Goal: Check status: Check status

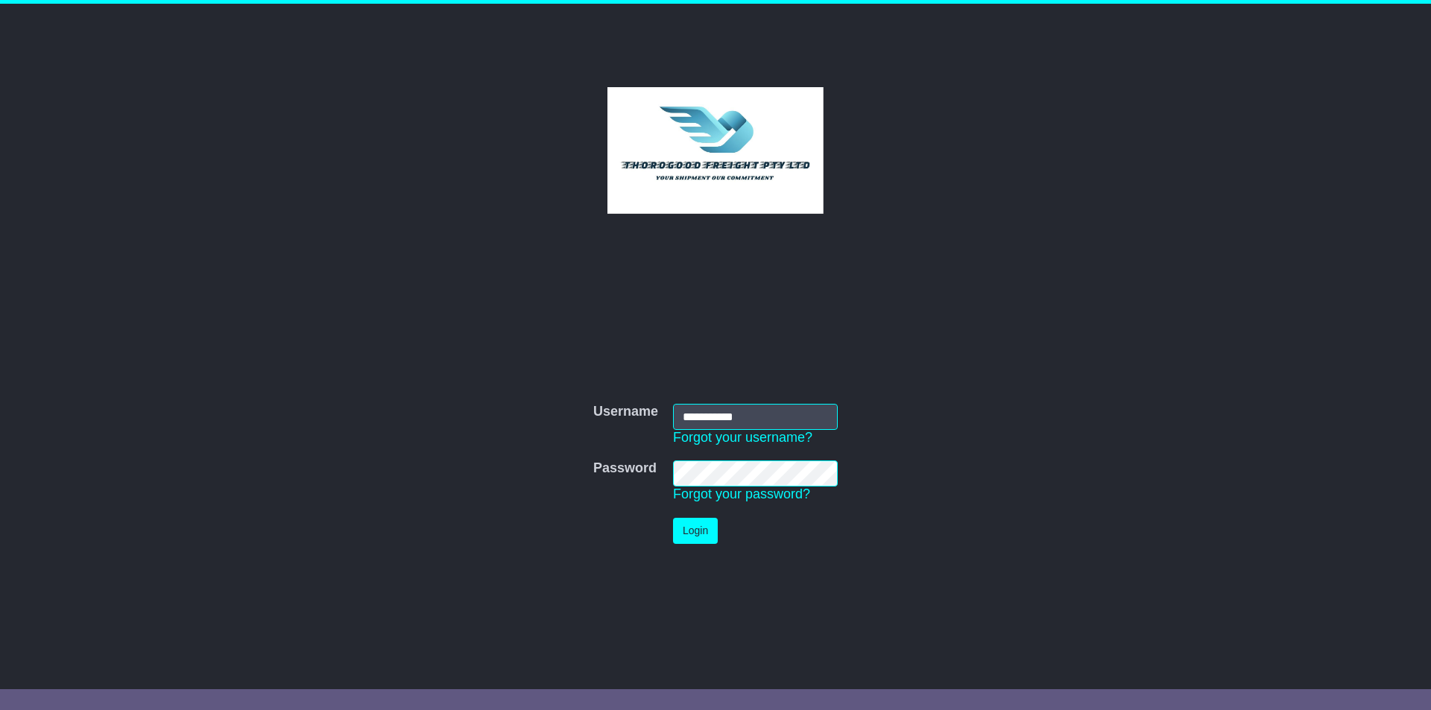
click at [755, 415] on input "**********" at bounding box center [755, 417] width 165 height 26
type input "******"
click at [695, 528] on button "Login" at bounding box center [695, 531] width 45 height 26
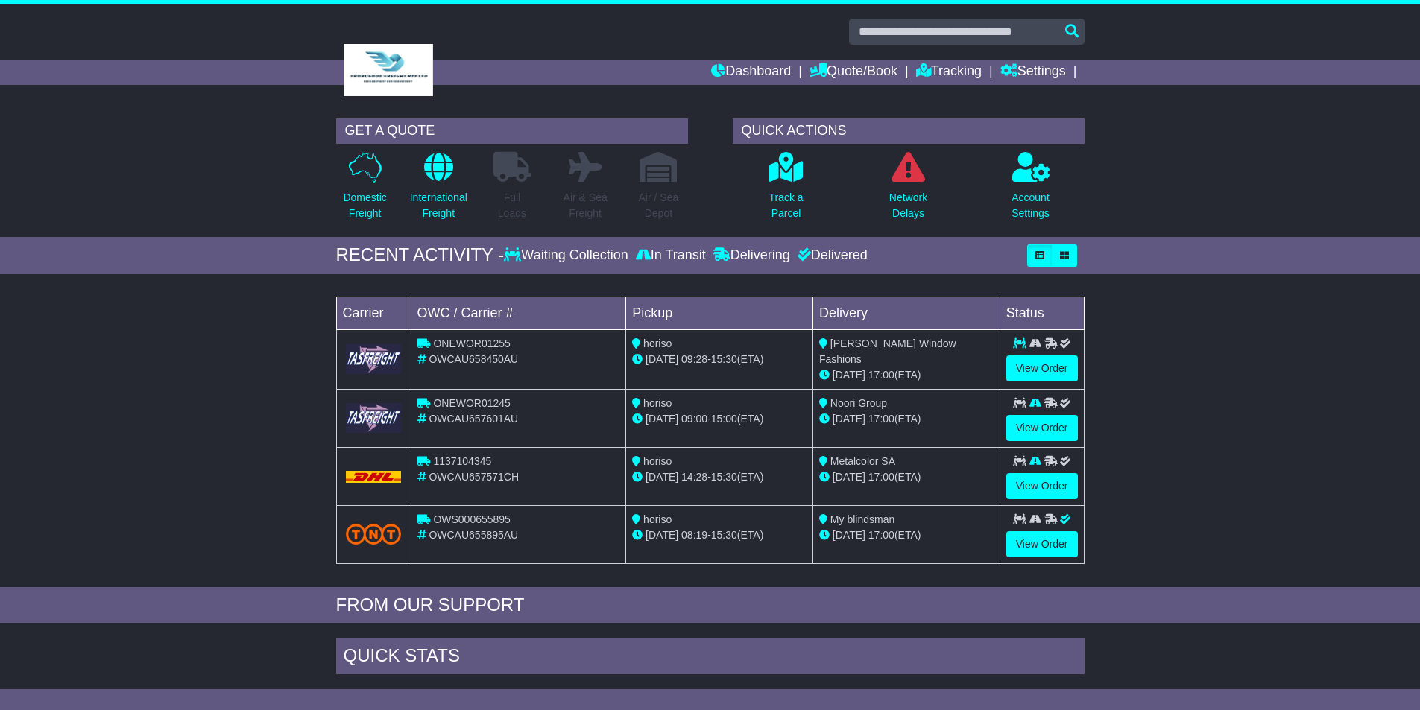
click at [338, 189] on div "Domestic Freight" at bounding box center [365, 190] width 73 height 78
click at [360, 203] on p "Domestic Freight" at bounding box center [364, 205] width 43 height 31
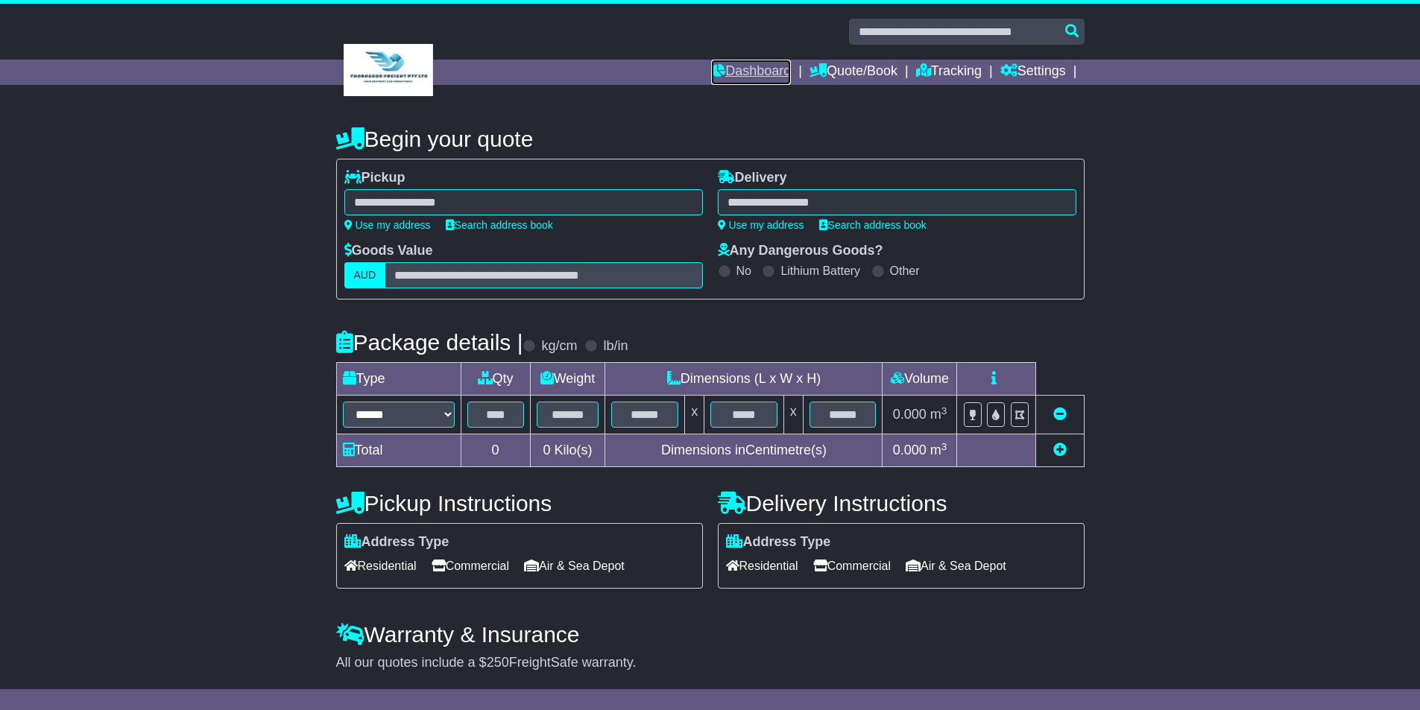
click at [756, 66] on link "Dashboard" at bounding box center [751, 72] width 80 height 25
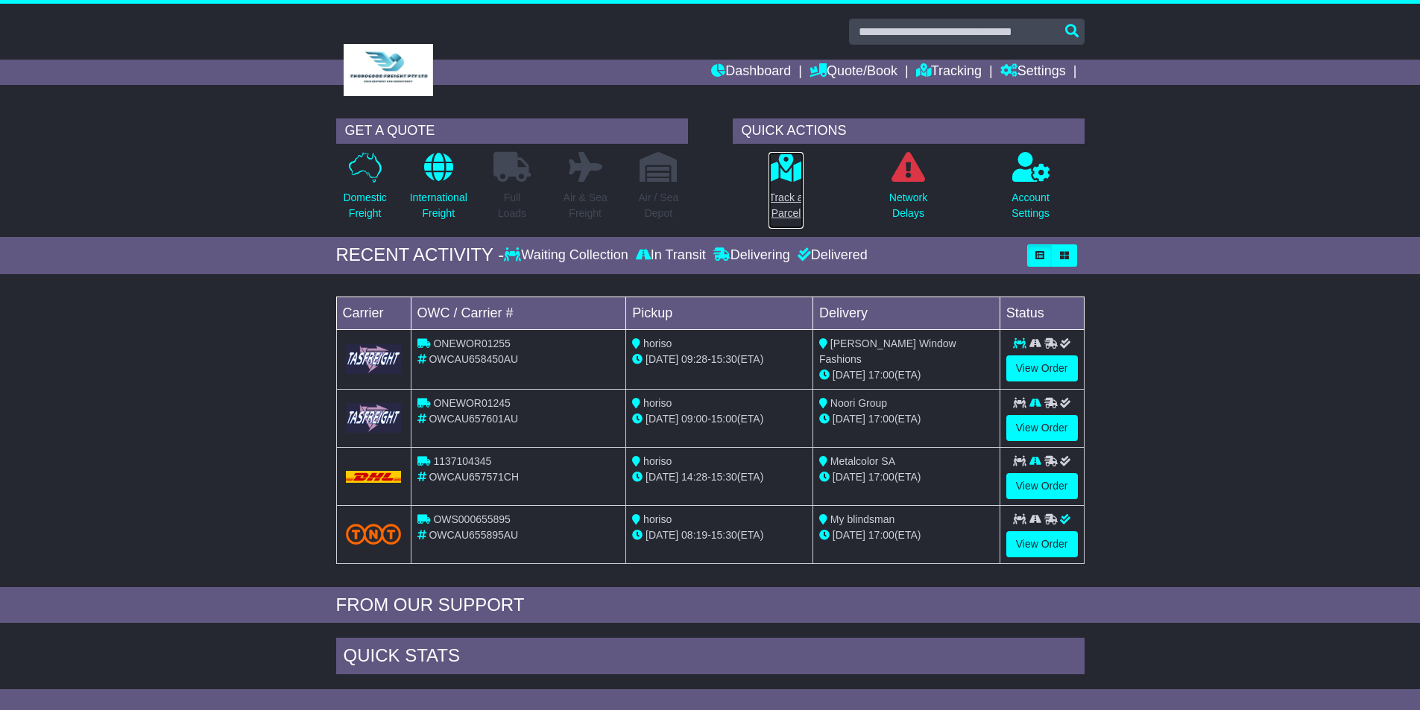
click at [788, 183] on link "Track a Parcel" at bounding box center [786, 190] width 36 height 78
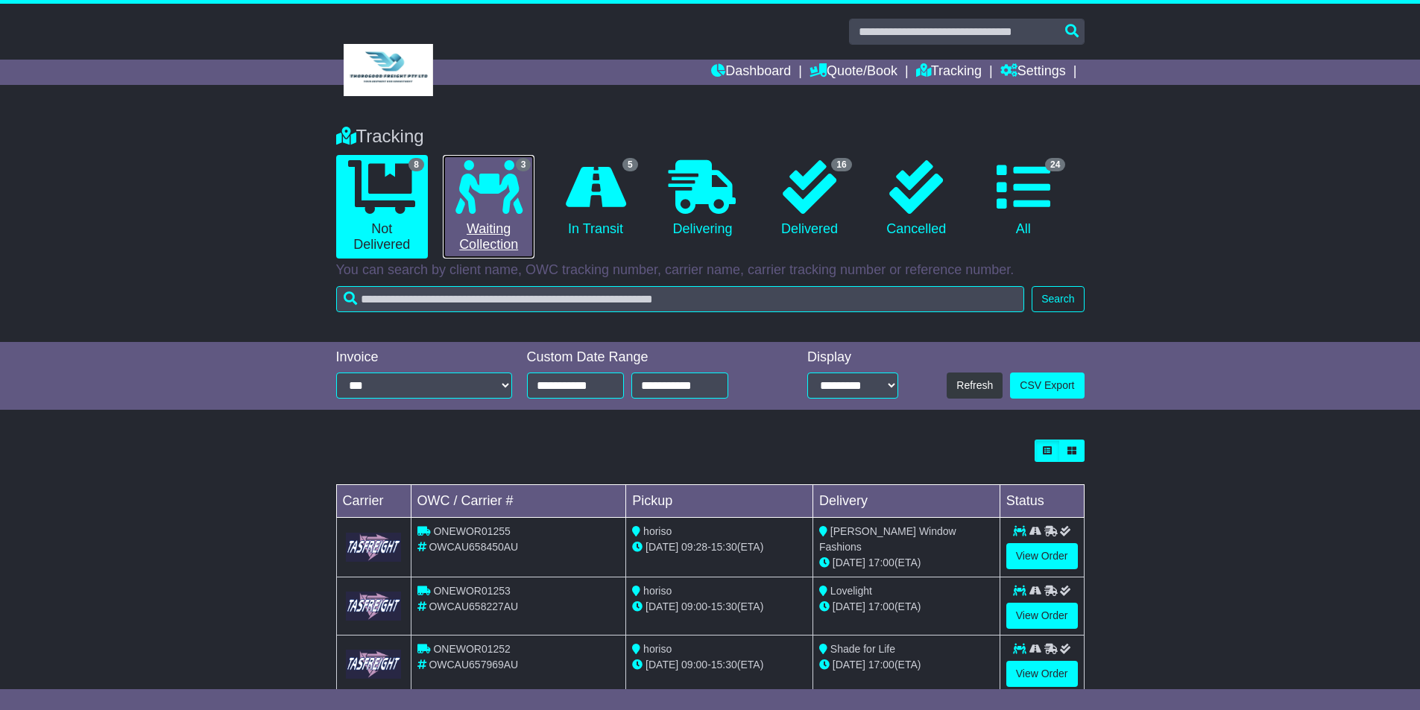
click at [508, 209] on icon at bounding box center [488, 187] width 67 height 54
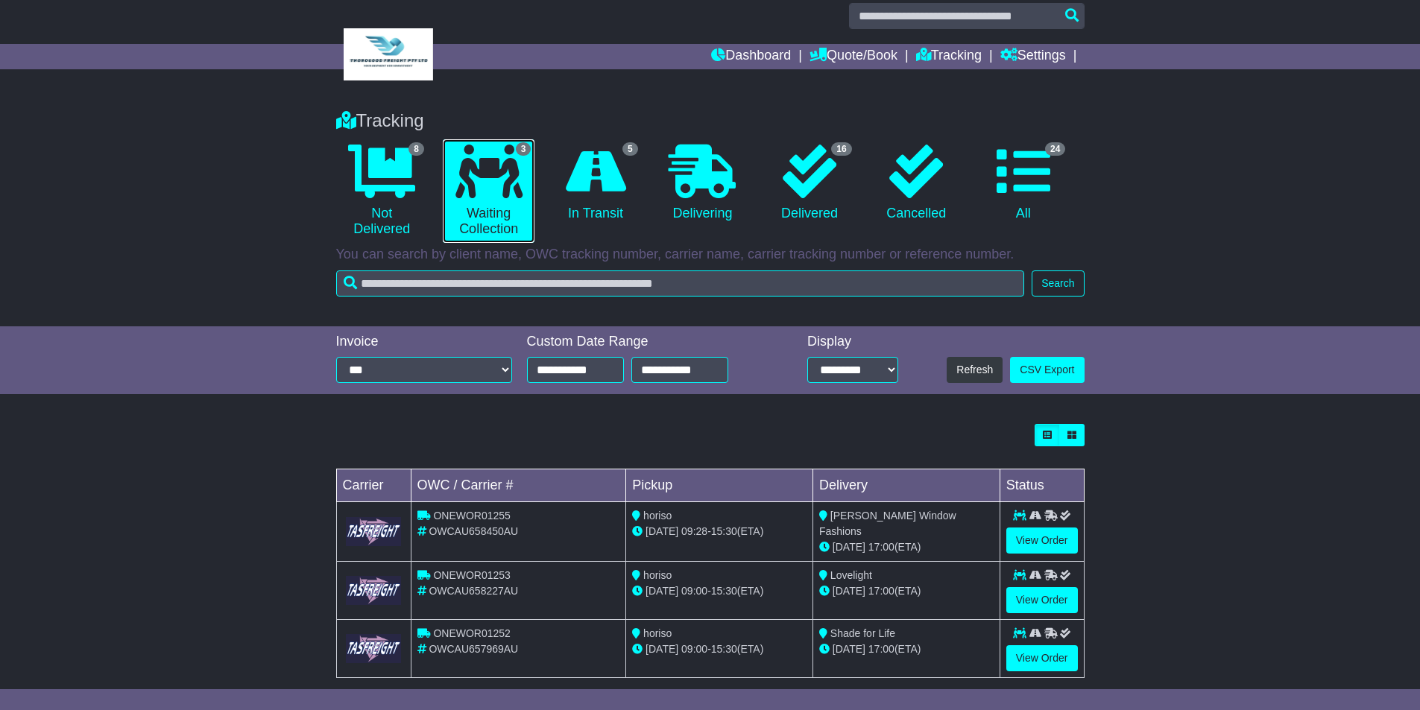
scroll to position [35, 0]
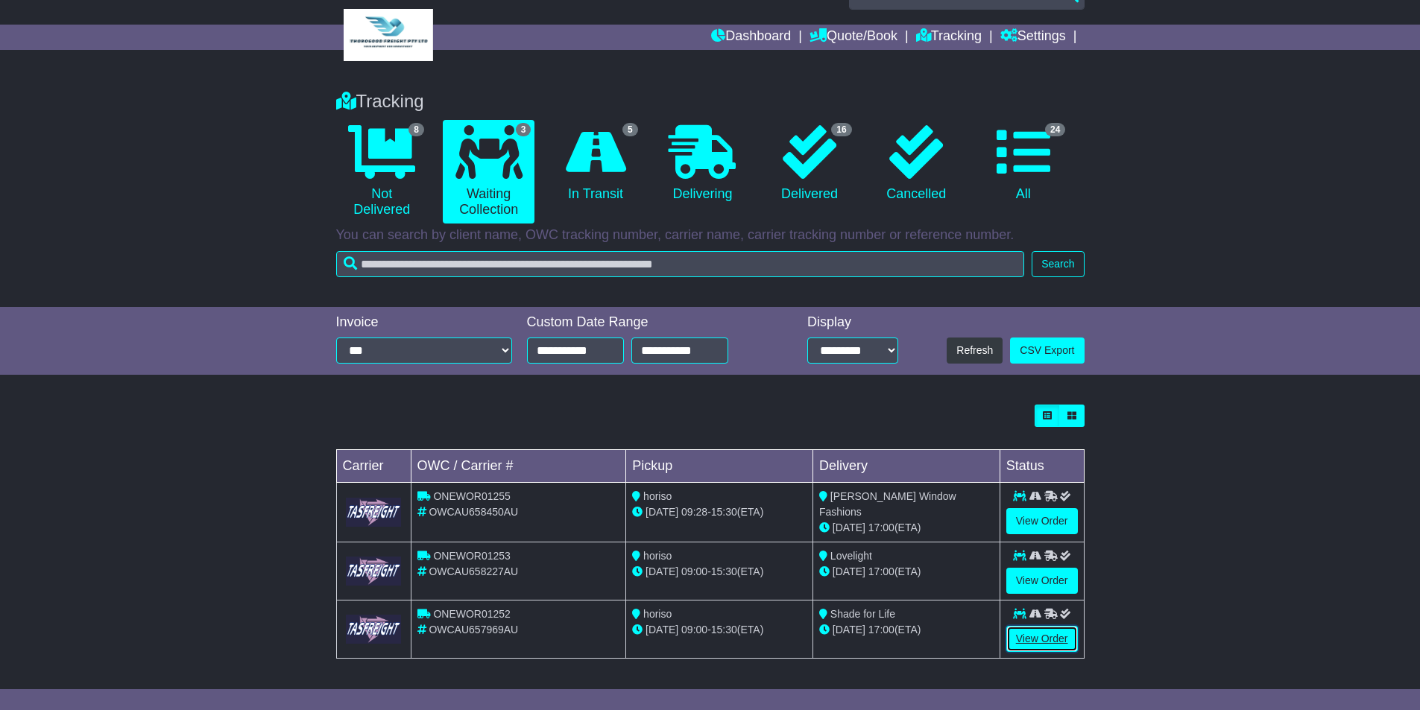
click at [1037, 630] on link "View Order" at bounding box center [1042, 639] width 72 height 26
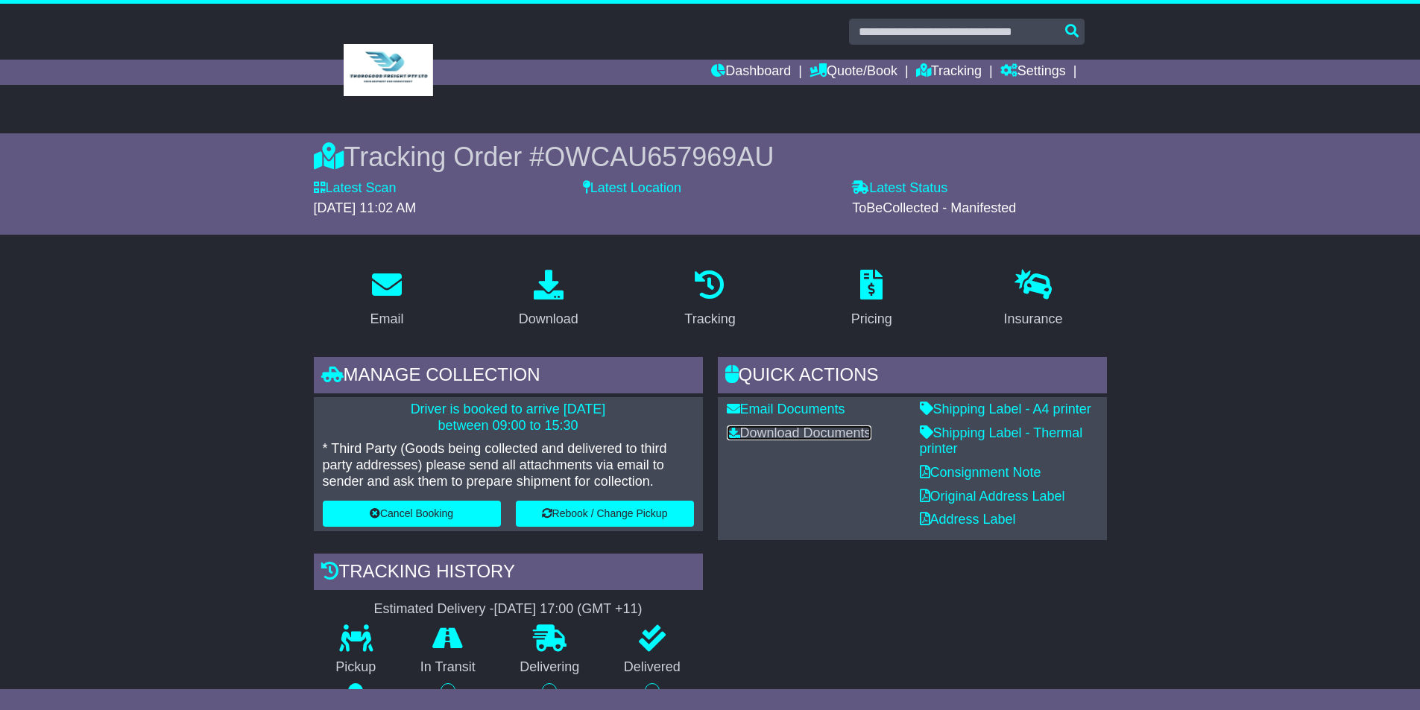
click at [808, 439] on link "Download Documents" at bounding box center [799, 433] width 145 height 15
